Goal: Task Accomplishment & Management: Manage account settings

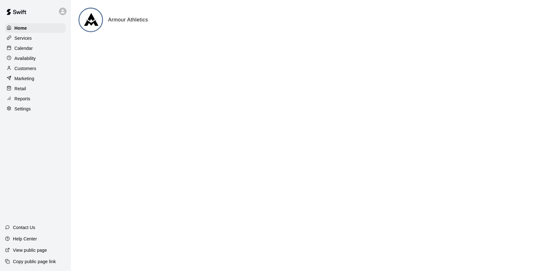
click at [44, 48] on div "Calendar" at bounding box center [35, 47] width 61 height 9
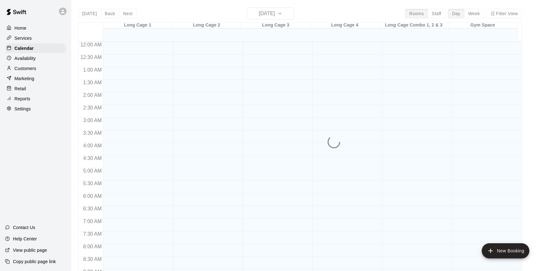
scroll to position [254, 0]
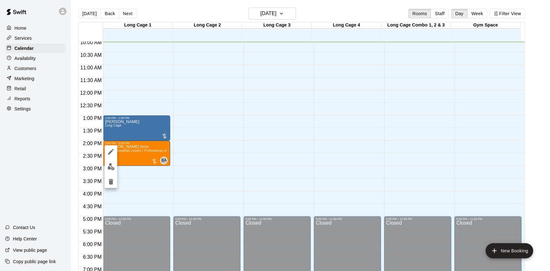
click at [246, 167] on div at bounding box center [275, 135] width 550 height 271
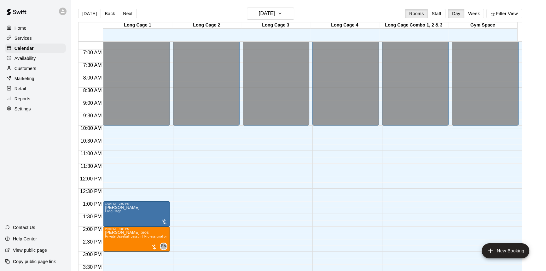
scroll to position [197, 0]
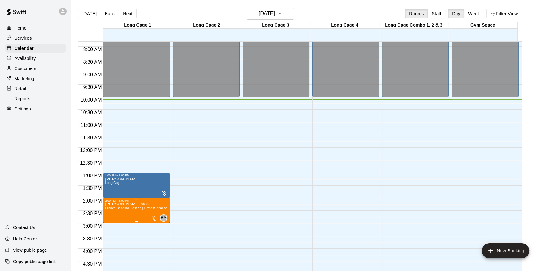
click at [122, 204] on p "[PERSON_NAME] bros" at bounding box center [136, 204] width 63 height 0
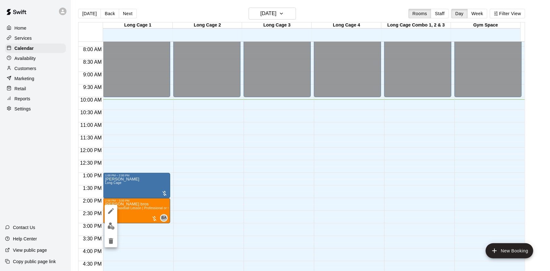
click at [135, 204] on div at bounding box center [275, 135] width 550 height 271
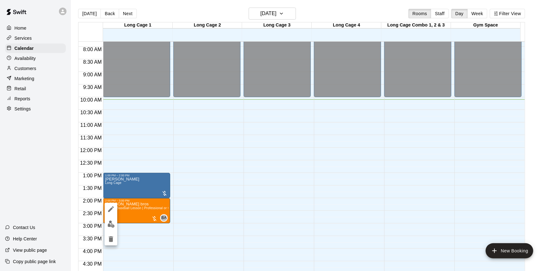
click at [146, 186] on div at bounding box center [275, 135] width 550 height 271
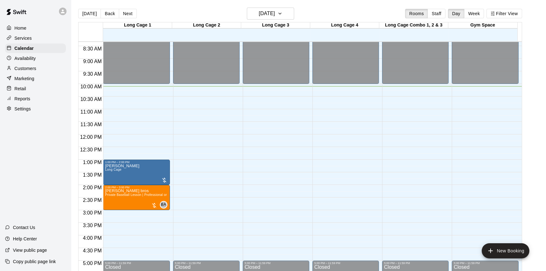
scroll to position [209, 0]
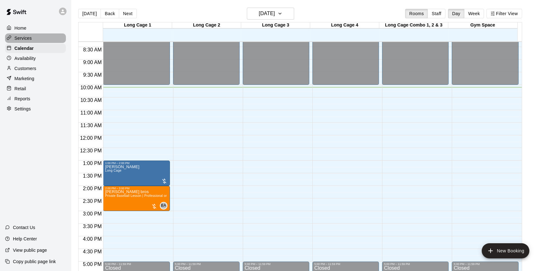
click at [31, 34] on div "Services" at bounding box center [35, 37] width 61 height 9
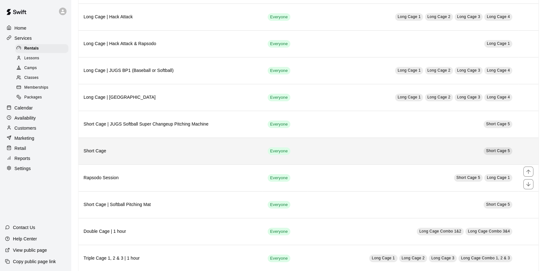
scroll to position [178, 0]
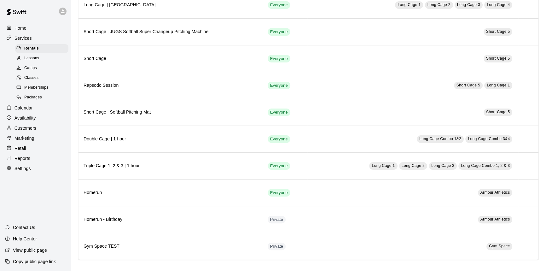
click at [41, 60] on div "Lessons" at bounding box center [41, 58] width 53 height 9
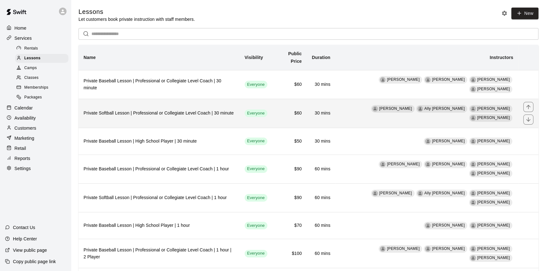
click at [477, 111] on span "[PERSON_NAME]" at bounding box center [493, 108] width 33 height 4
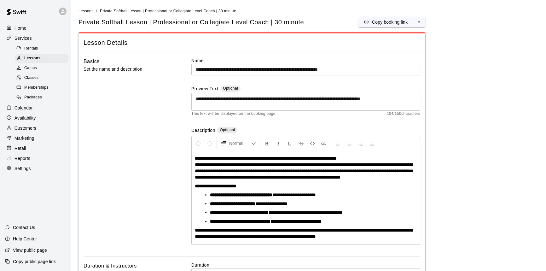
click at [41, 69] on div "Camps" at bounding box center [41, 68] width 53 height 9
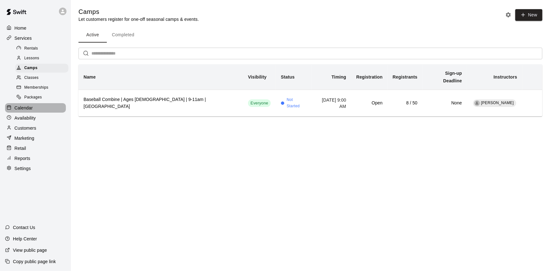
click at [38, 110] on div "Calendar" at bounding box center [35, 107] width 61 height 9
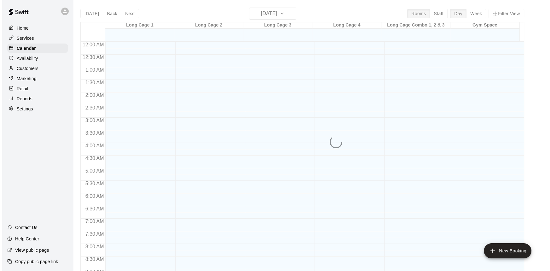
scroll to position [258, 0]
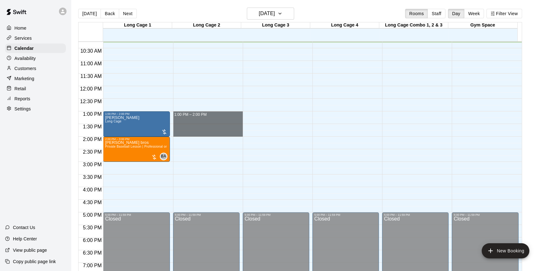
drag, startPoint x: 228, startPoint y: 116, endPoint x: 229, endPoint y: 131, distance: 14.9
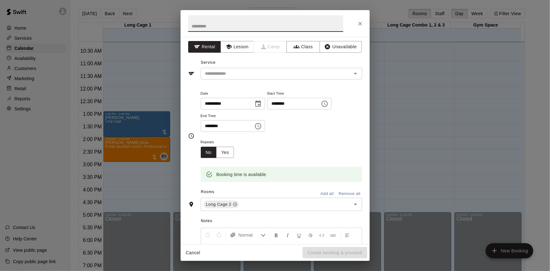
scroll to position [0, 0]
click at [333, 75] on input "text" at bounding box center [272, 75] width 139 height 8
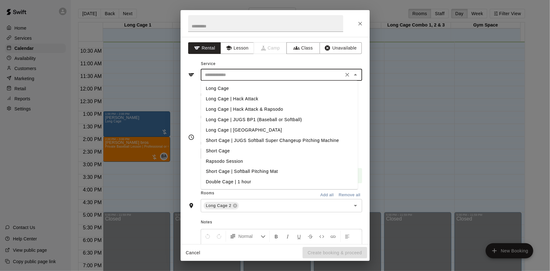
click at [252, 99] on li "Long Cage | Hack Attack" at bounding box center [279, 99] width 157 height 10
type input "**********"
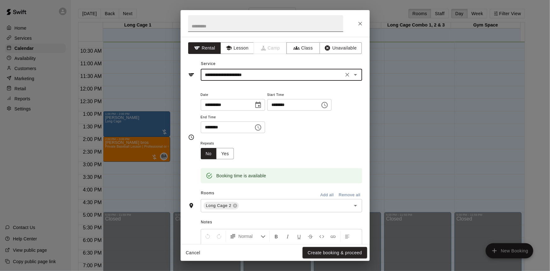
click at [239, 24] on input "text" at bounding box center [265, 23] width 155 height 17
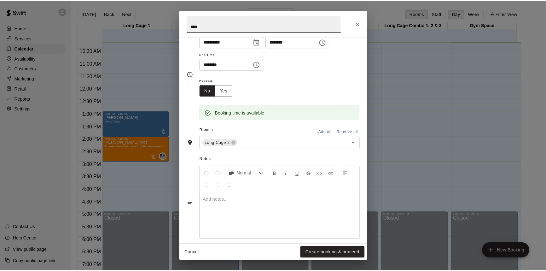
scroll to position [70, 0]
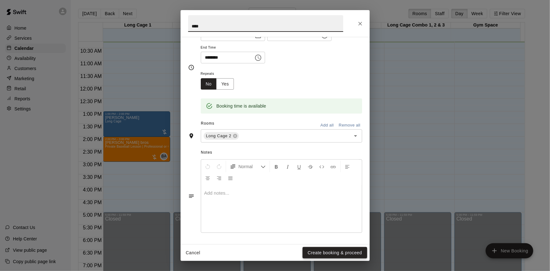
type input "****"
click at [348, 252] on button "Create booking & proceed" at bounding box center [334, 253] width 64 height 12
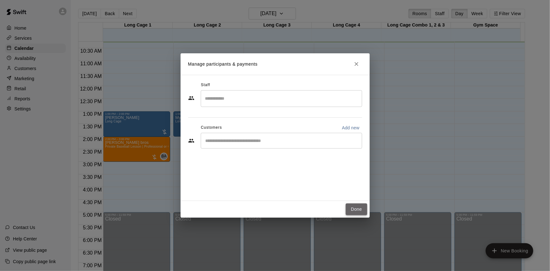
click at [360, 211] on button "Done" at bounding box center [356, 209] width 21 height 12
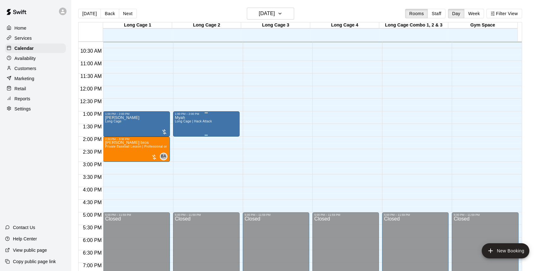
click at [226, 125] on div "Myah Long Cage | Hack Attack" at bounding box center [206, 250] width 63 height 271
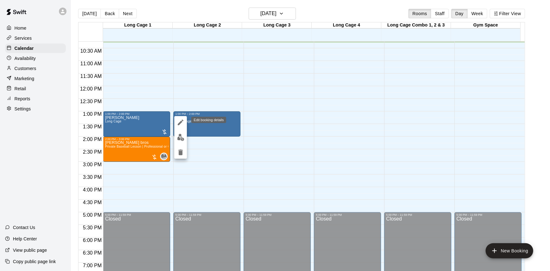
click at [177, 121] on icon "edit" at bounding box center [181, 122] width 8 height 8
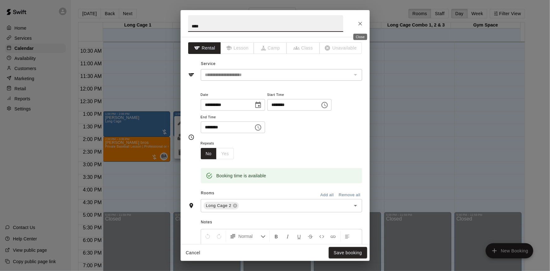
click at [361, 23] on icon "Close" at bounding box center [360, 23] width 6 height 6
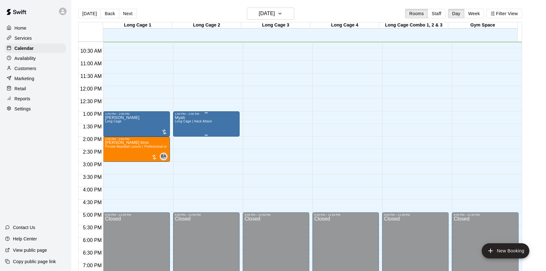
click at [214, 122] on div "Myah Long Cage | Hack Attack" at bounding box center [206, 250] width 63 height 271
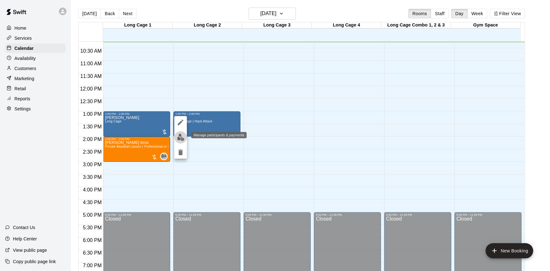
click at [180, 138] on img "edit" at bounding box center [180, 137] width 7 height 7
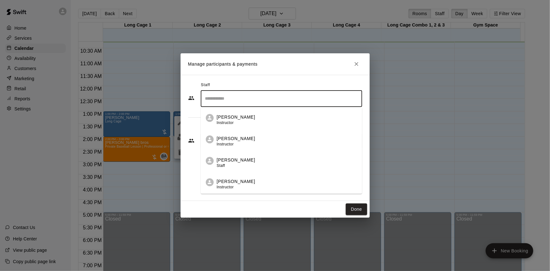
click at [227, 95] on input "Search staff" at bounding box center [281, 98] width 156 height 11
drag, startPoint x: 429, startPoint y: 115, endPoint x: 319, endPoint y: 118, distance: 110.0
click at [428, 113] on div "Manage participants & payments Staff ​ [PERSON_NAME] Instructor [PERSON_NAME] I…" at bounding box center [275, 135] width 550 height 271
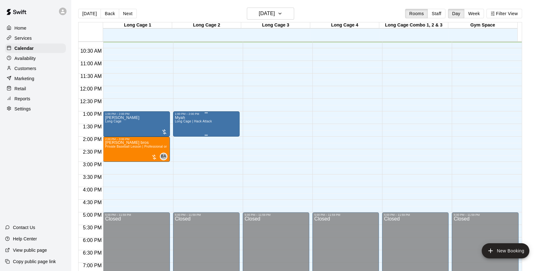
click at [222, 129] on div "Myah Long Cage | Hack Attack" at bounding box center [206, 250] width 63 height 271
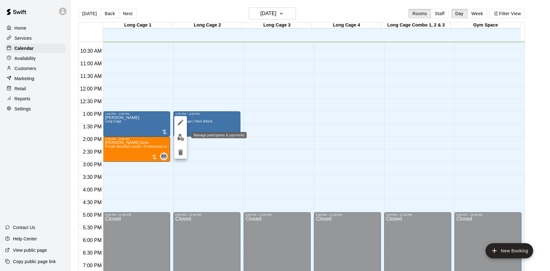
click at [181, 136] on img "edit" at bounding box center [180, 137] width 7 height 7
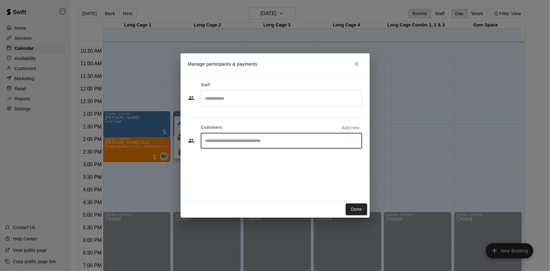
click at [215, 141] on input "Start typing to search customers..." at bounding box center [281, 140] width 156 height 6
type input "*"
click at [353, 206] on button "Done" at bounding box center [356, 209] width 21 height 12
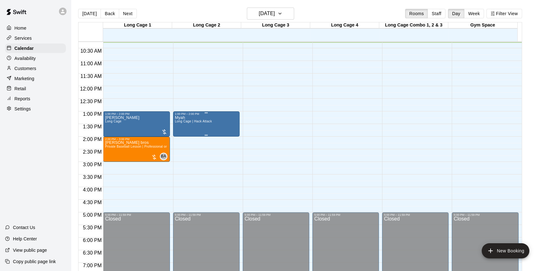
click at [223, 126] on div "Myah Long Cage | Hack Attack" at bounding box center [206, 250] width 63 height 271
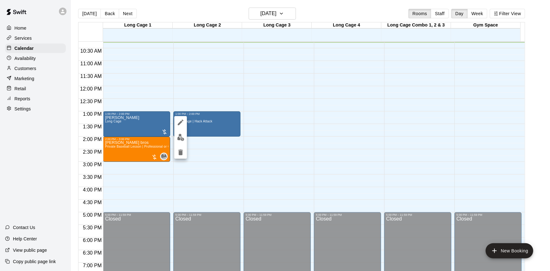
drag, startPoint x: 215, startPoint y: 126, endPoint x: 197, endPoint y: 124, distance: 18.4
click at [197, 124] on div at bounding box center [275, 135] width 550 height 271
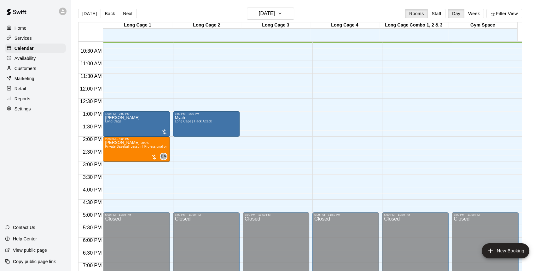
click at [197, 124] on div "Myah Long Cage | Hack Attack" at bounding box center [193, 250] width 37 height 271
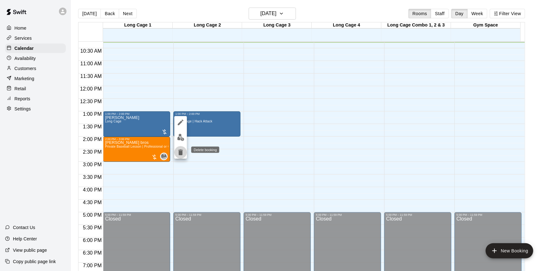
click at [177, 154] on icon "delete" at bounding box center [181, 152] width 8 height 8
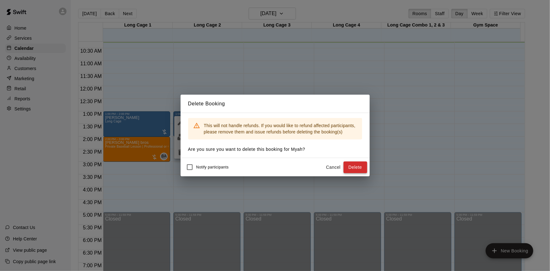
click at [358, 169] on button "Delete" at bounding box center [355, 167] width 24 height 12
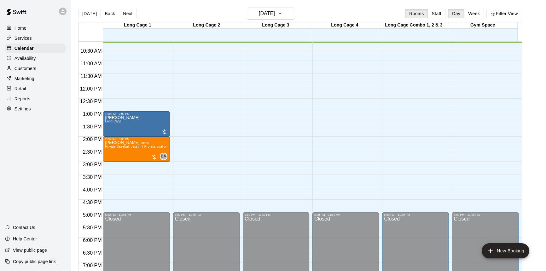
drag, startPoint x: 35, startPoint y: 59, endPoint x: 35, endPoint y: 64, distance: 5.4
click at [35, 59] on p "Availability" at bounding box center [24, 58] width 21 height 6
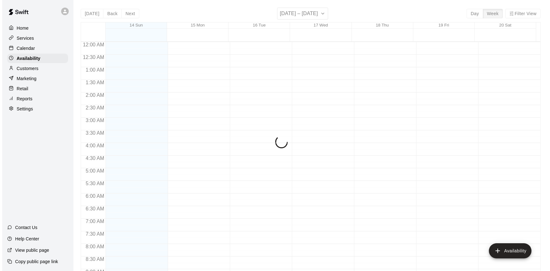
scroll to position [259, 0]
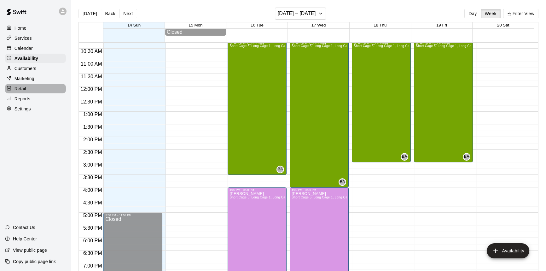
click at [36, 88] on div "Retail" at bounding box center [35, 88] width 61 height 9
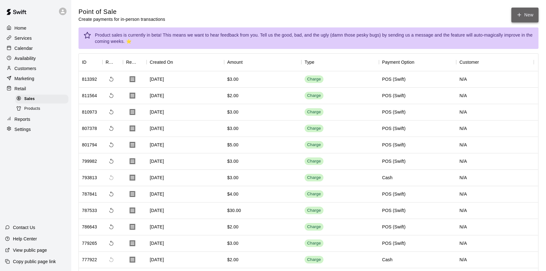
click at [524, 18] on button "New" at bounding box center [524, 15] width 27 height 15
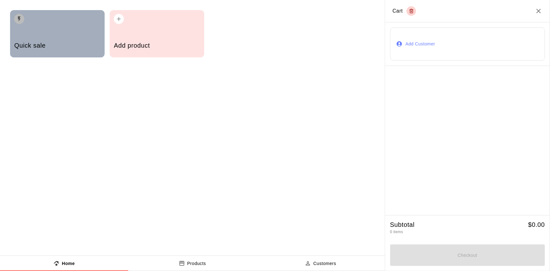
click at [80, 36] on div "Quick sale" at bounding box center [57, 46] width 86 height 22
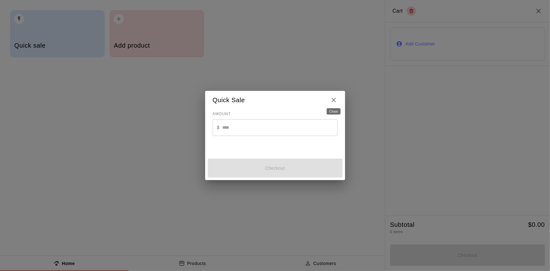
click at [335, 96] on icon "Close" at bounding box center [334, 100] width 8 height 8
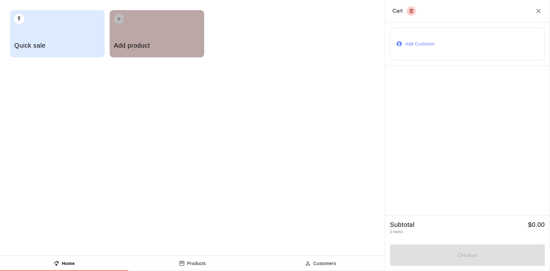
click at [154, 38] on div "Add product" at bounding box center [157, 46] width 86 height 22
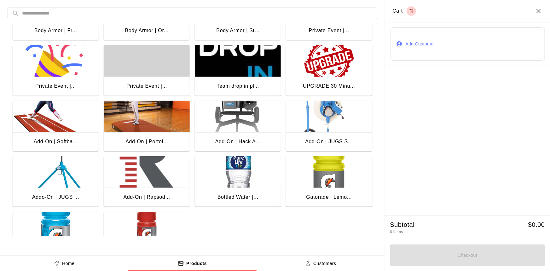
scroll to position [39, 0]
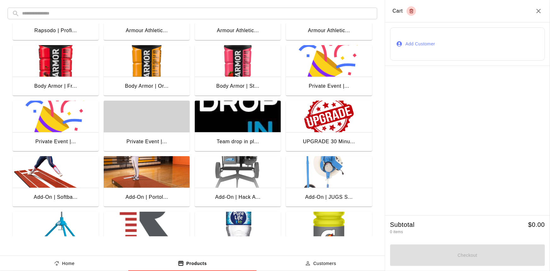
click at [324, 132] on div "UPGRADE 30 Minu..." at bounding box center [329, 142] width 86 height 20
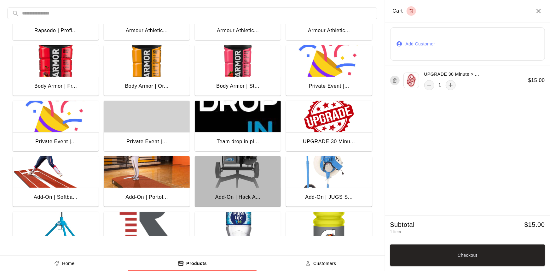
click at [248, 192] on div "Add-On | Hack A..." at bounding box center [238, 197] width 86 height 20
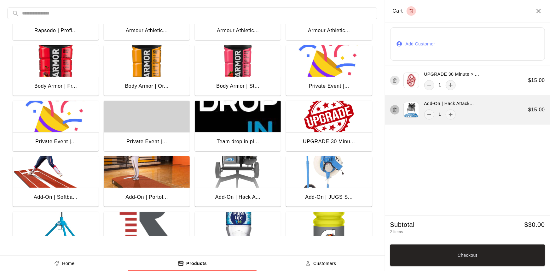
click at [393, 112] on icon "button" at bounding box center [394, 110] width 5 height 8
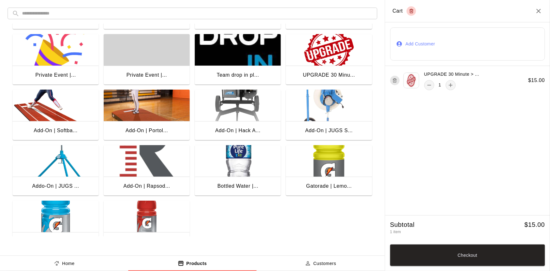
scroll to position [114, 0]
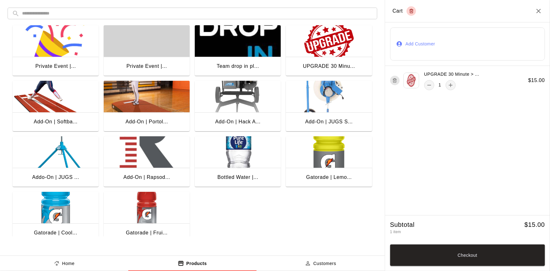
click at [171, 169] on div "Add-On | Rapsod..." at bounding box center [147, 178] width 86 height 20
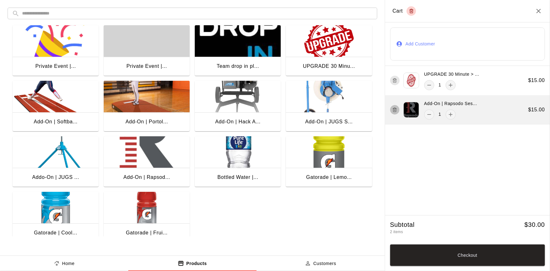
click at [395, 110] on icon "button" at bounding box center [394, 110] width 5 height 8
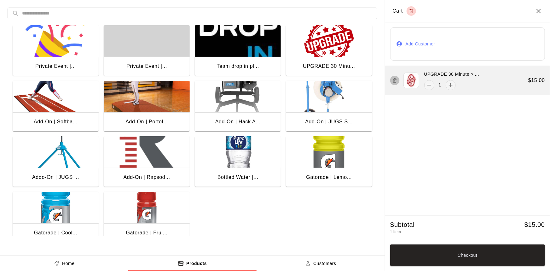
click at [393, 78] on icon "button" at bounding box center [394, 81] width 5 height 8
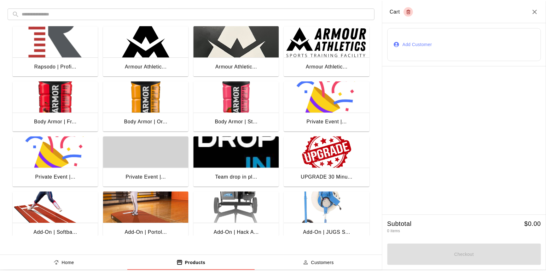
scroll to position [0, 0]
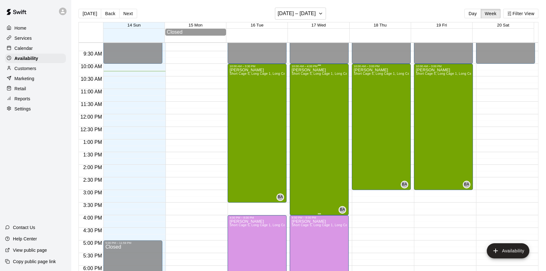
scroll to position [315, 0]
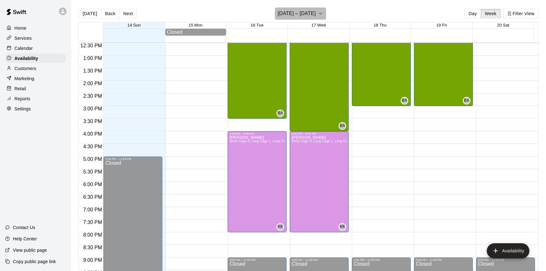
click at [310, 14] on h6 "[DATE] – [DATE]" at bounding box center [297, 13] width 38 height 9
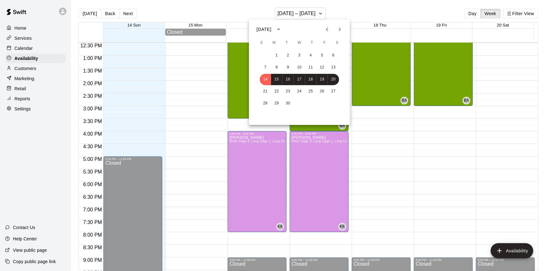
click at [497, 85] on div at bounding box center [275, 135] width 550 height 271
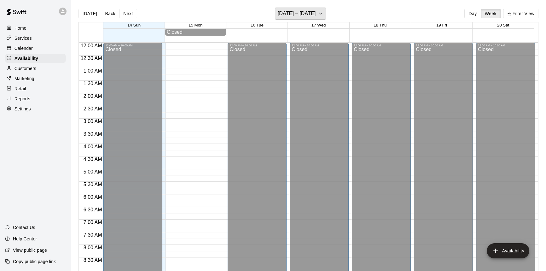
scroll to position [0, 0]
click at [43, 44] on div "Calendar" at bounding box center [35, 47] width 61 height 9
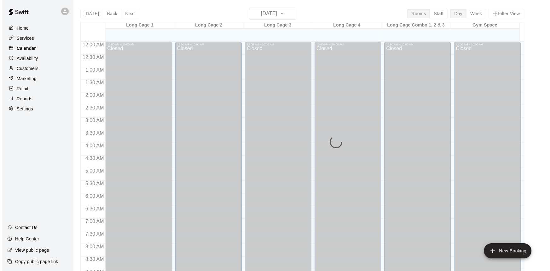
scroll to position [260, 0]
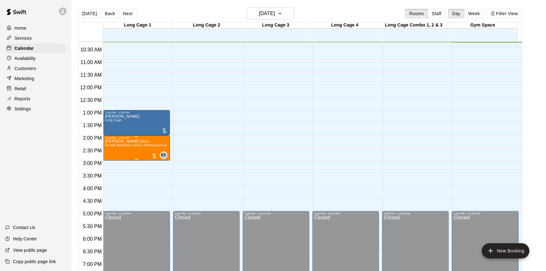
click at [120, 141] on p "[PERSON_NAME] bros" at bounding box center [136, 141] width 63 height 0
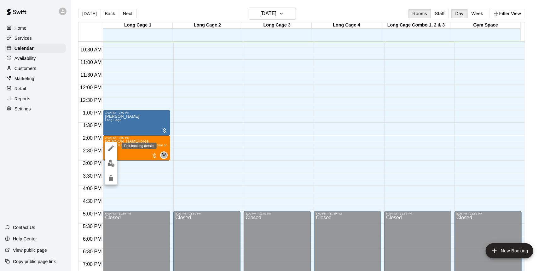
click at [110, 148] on icon "edit" at bounding box center [111, 148] width 6 height 6
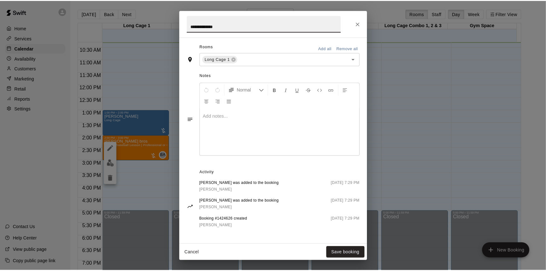
scroll to position [148, 0]
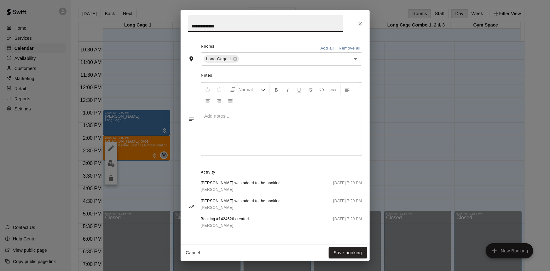
click at [189, 253] on button "Cancel" at bounding box center [193, 253] width 20 height 12
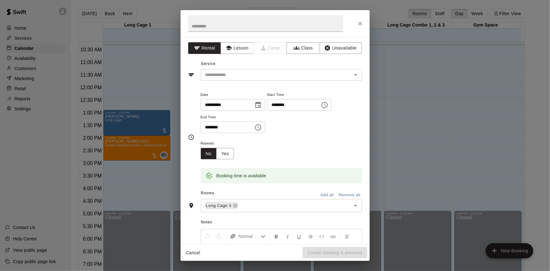
click at [369, 4] on div "**********" at bounding box center [275, 135] width 550 height 271
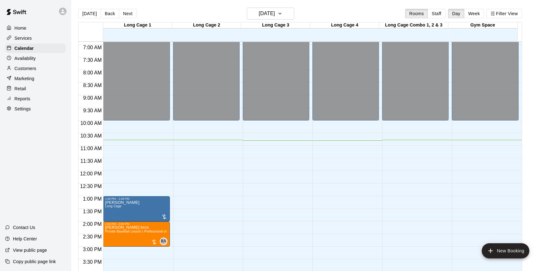
scroll to position [260, 0]
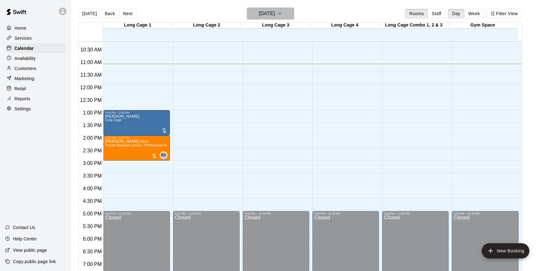
click at [282, 14] on icon "button" at bounding box center [279, 14] width 5 height 8
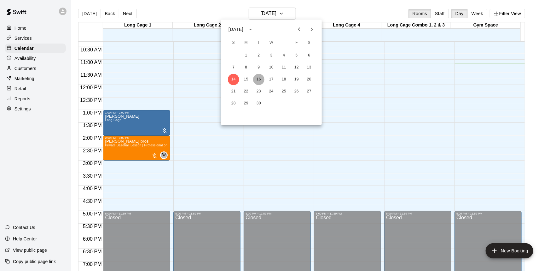
click at [259, 77] on button "16" at bounding box center [258, 79] width 11 height 11
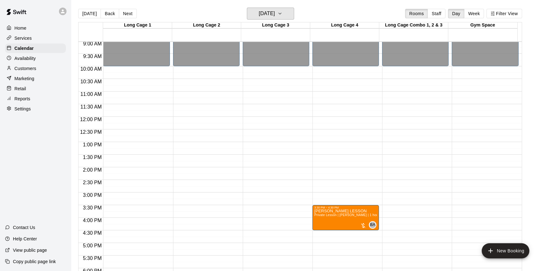
scroll to position [226, 0]
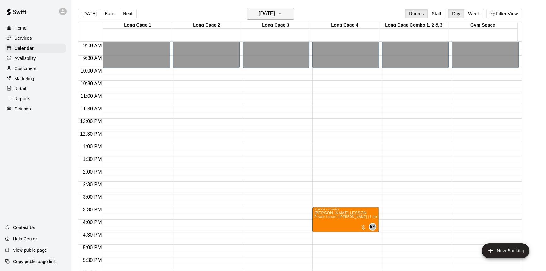
click at [274, 13] on h6 "[DATE]" at bounding box center [267, 13] width 16 height 9
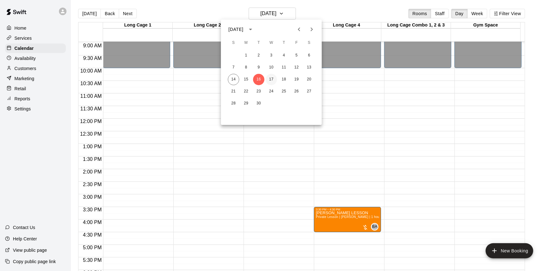
click at [270, 76] on button "17" at bounding box center [271, 79] width 11 height 11
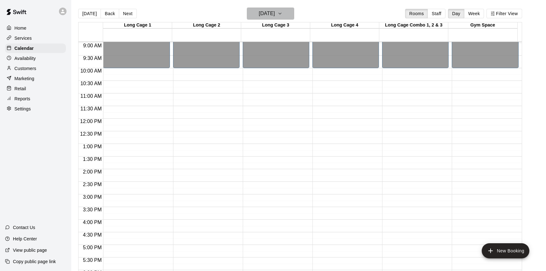
click at [275, 10] on h6 "[DATE]" at bounding box center [267, 13] width 16 height 9
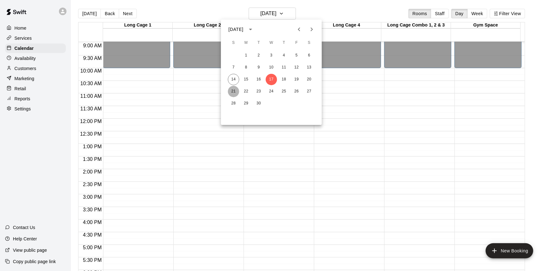
click at [231, 91] on button "21" at bounding box center [233, 91] width 11 height 11
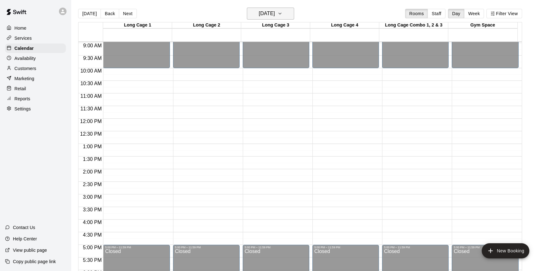
click at [275, 14] on h6 "[DATE]" at bounding box center [267, 13] width 16 height 9
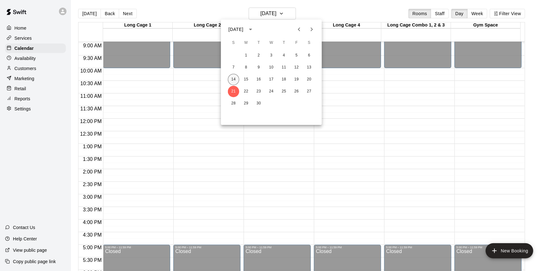
click at [232, 81] on button "14" at bounding box center [233, 79] width 11 height 11
